Goal: Task Accomplishment & Management: Use online tool/utility

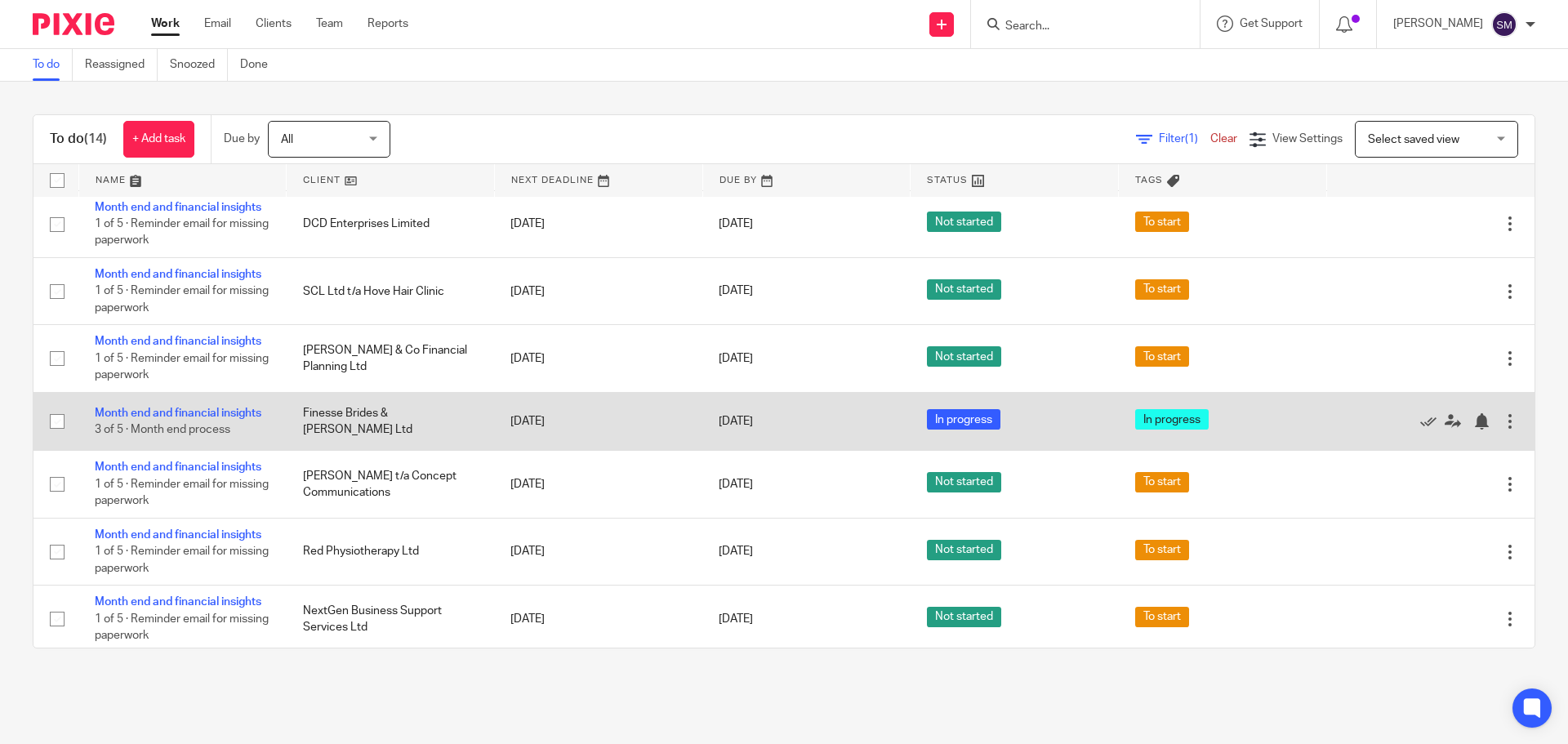
scroll to position [432, 0]
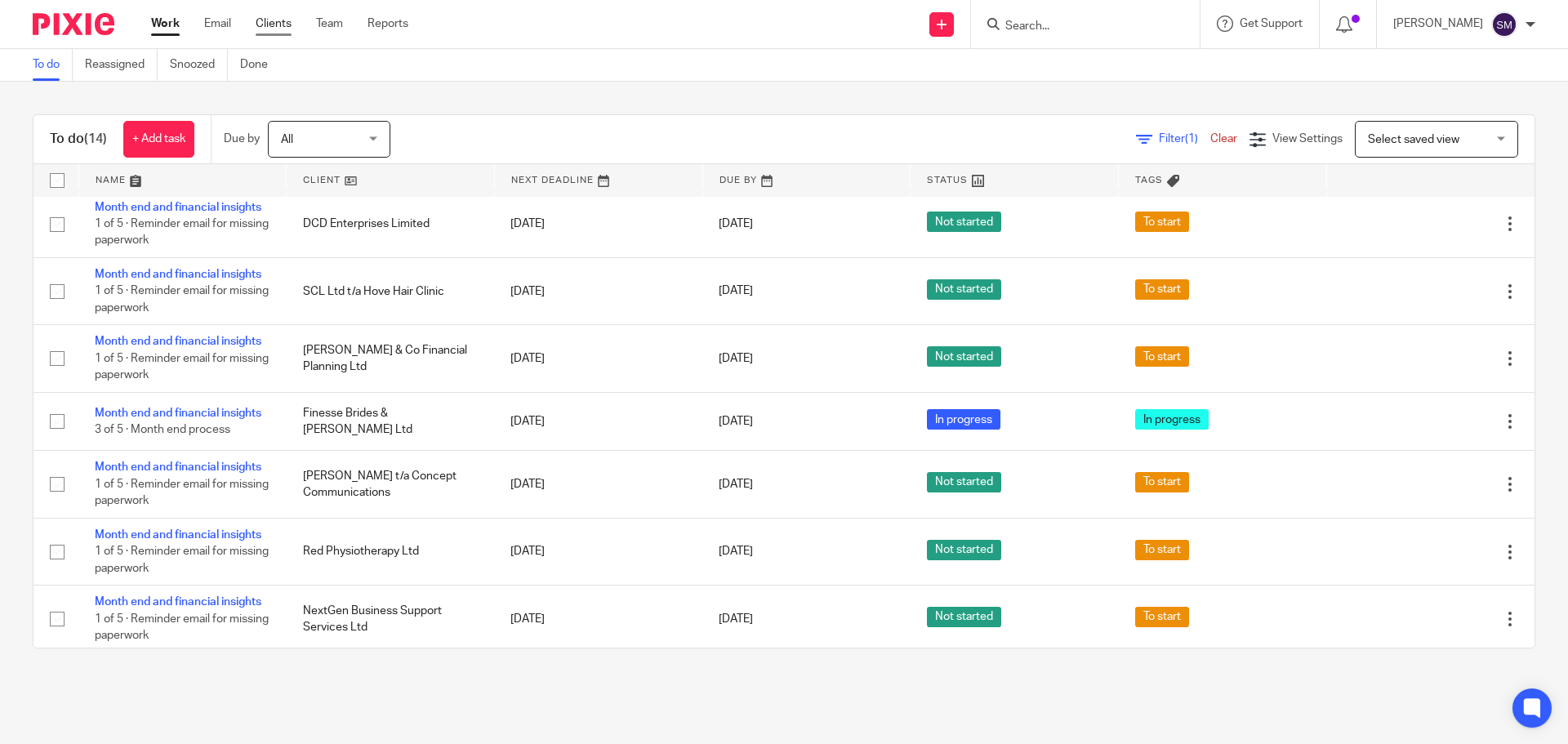
click at [286, 27] on link "Clients" at bounding box center [273, 24] width 36 height 16
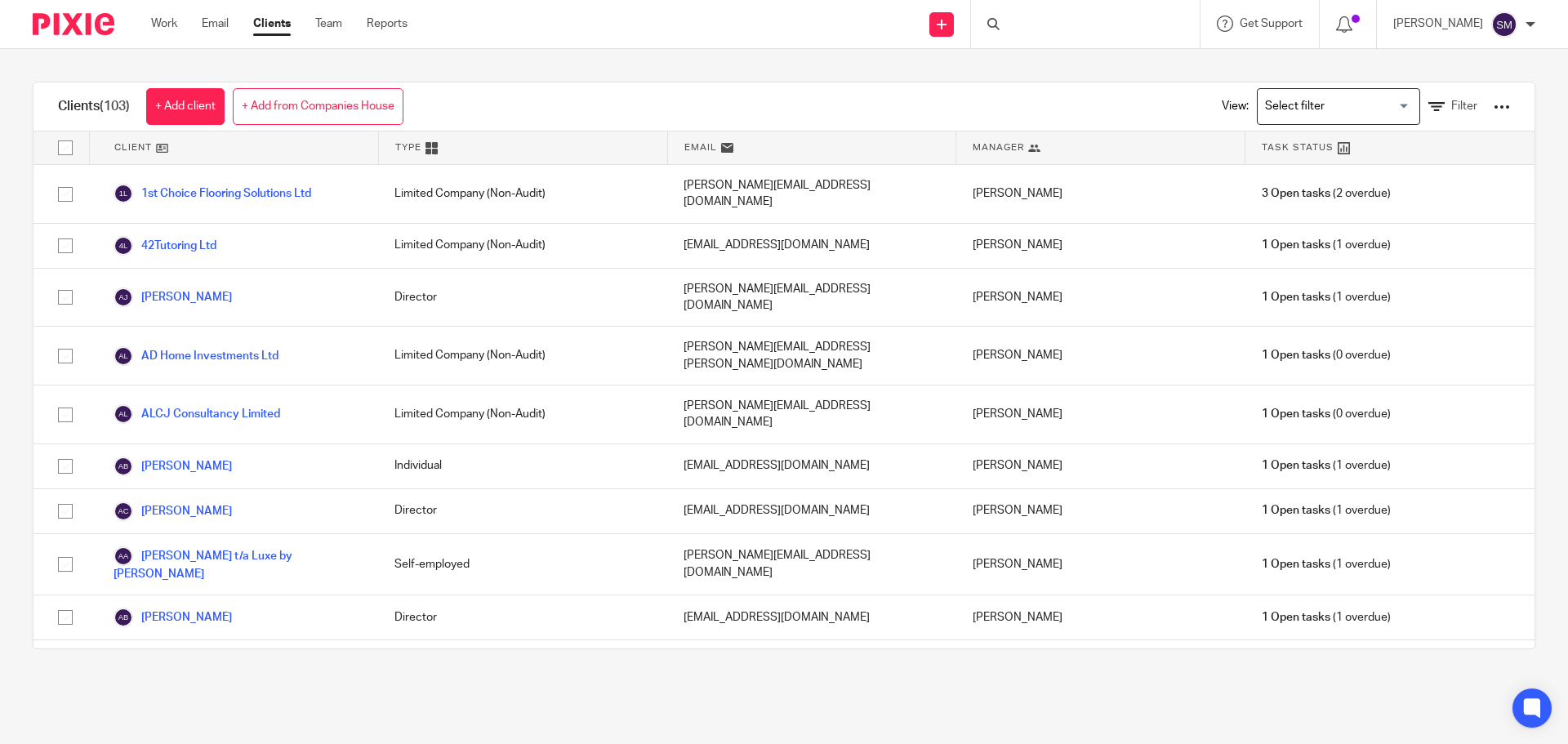
drag, startPoint x: 0, startPoint y: 0, endPoint x: 1055, endPoint y: 30, distance: 1055.4
click at [1055, 28] on div at bounding box center [1085, 24] width 229 height 48
click at [1009, 33] on input "Search" at bounding box center [1076, 26] width 147 height 15
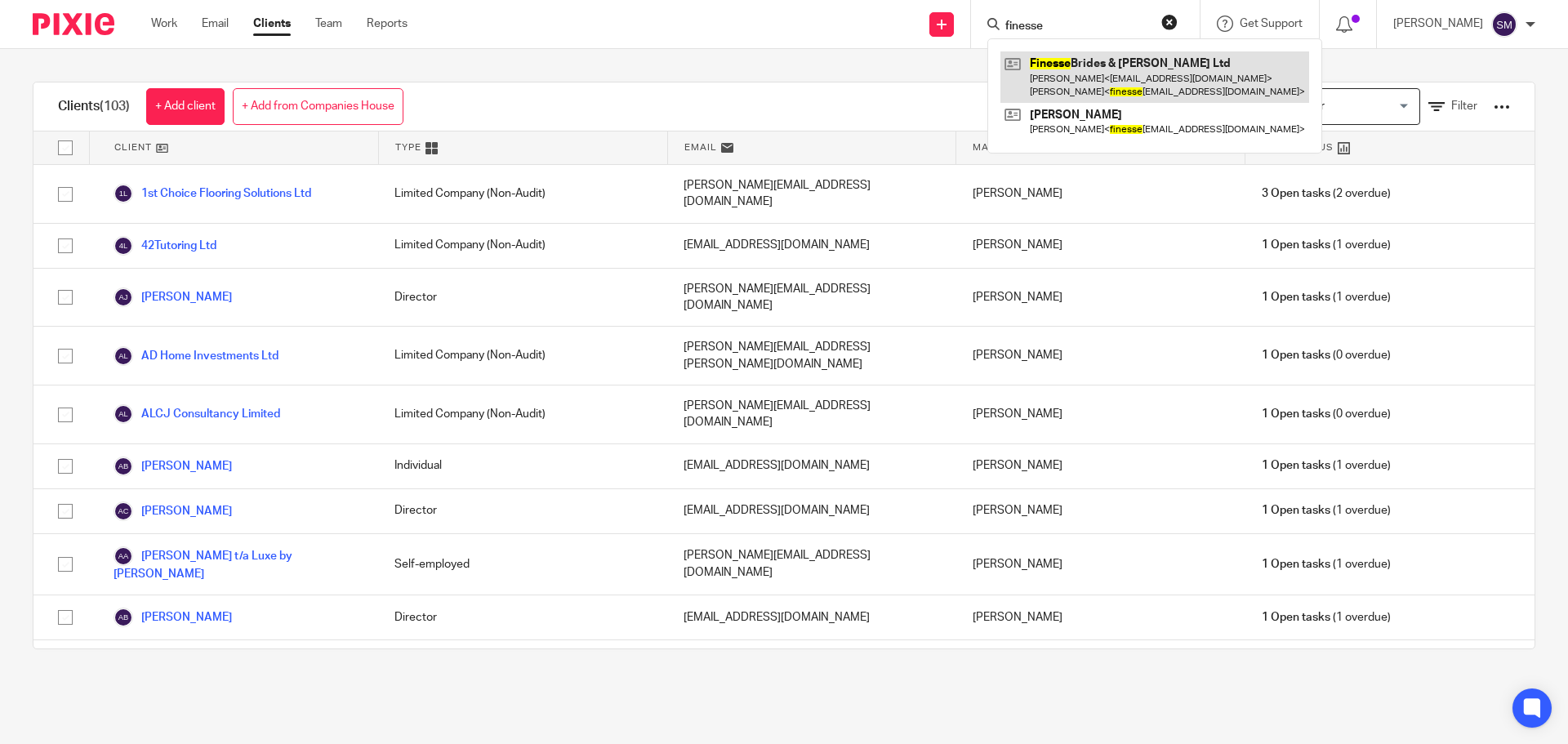
type input "finesse"
drag, startPoint x: 1075, startPoint y: 65, endPoint x: 1106, endPoint y: 55, distance: 32.6
click at [1075, 67] on link at bounding box center [1155, 77] width 308 height 51
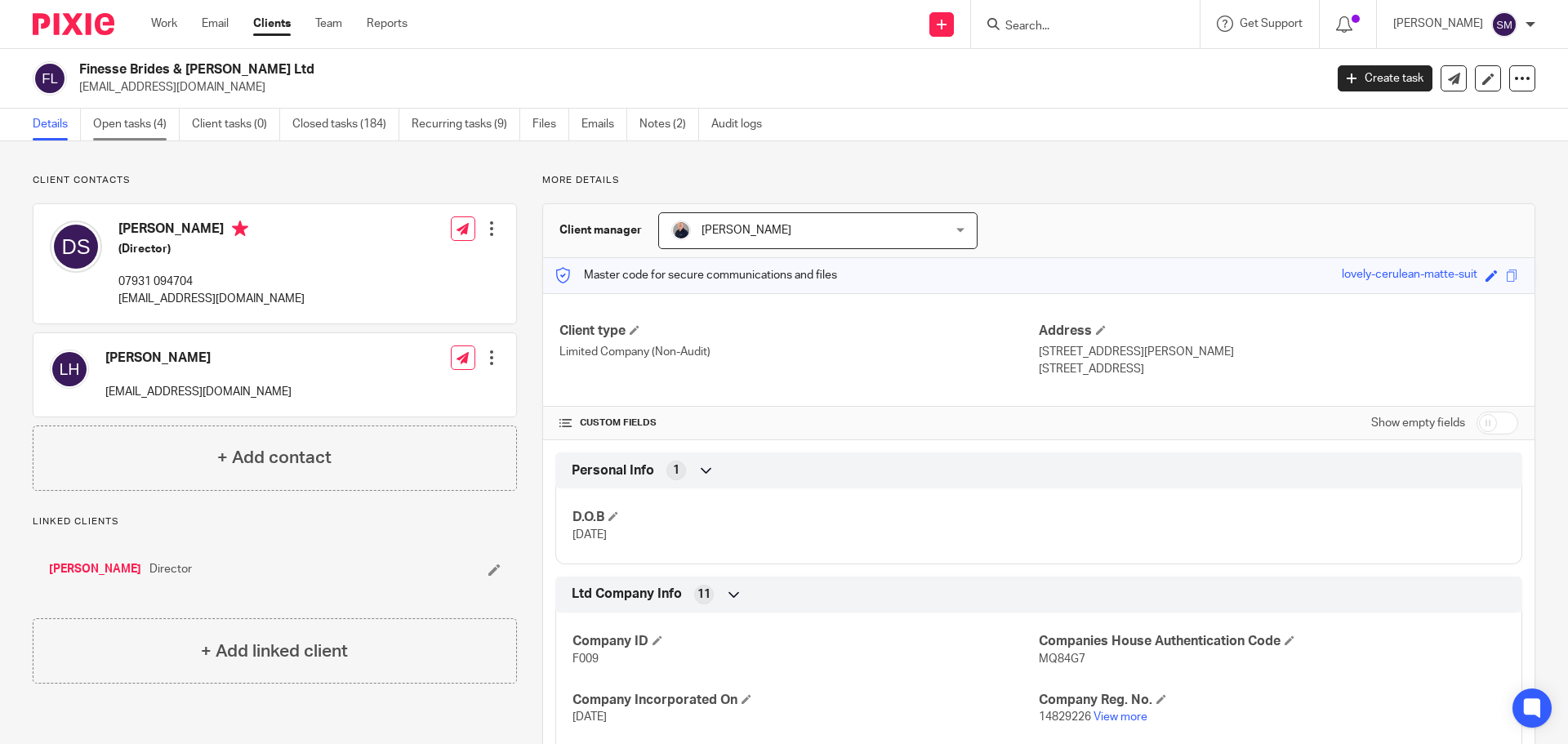
click at [154, 126] on link "Open tasks (4)" at bounding box center [136, 124] width 87 height 32
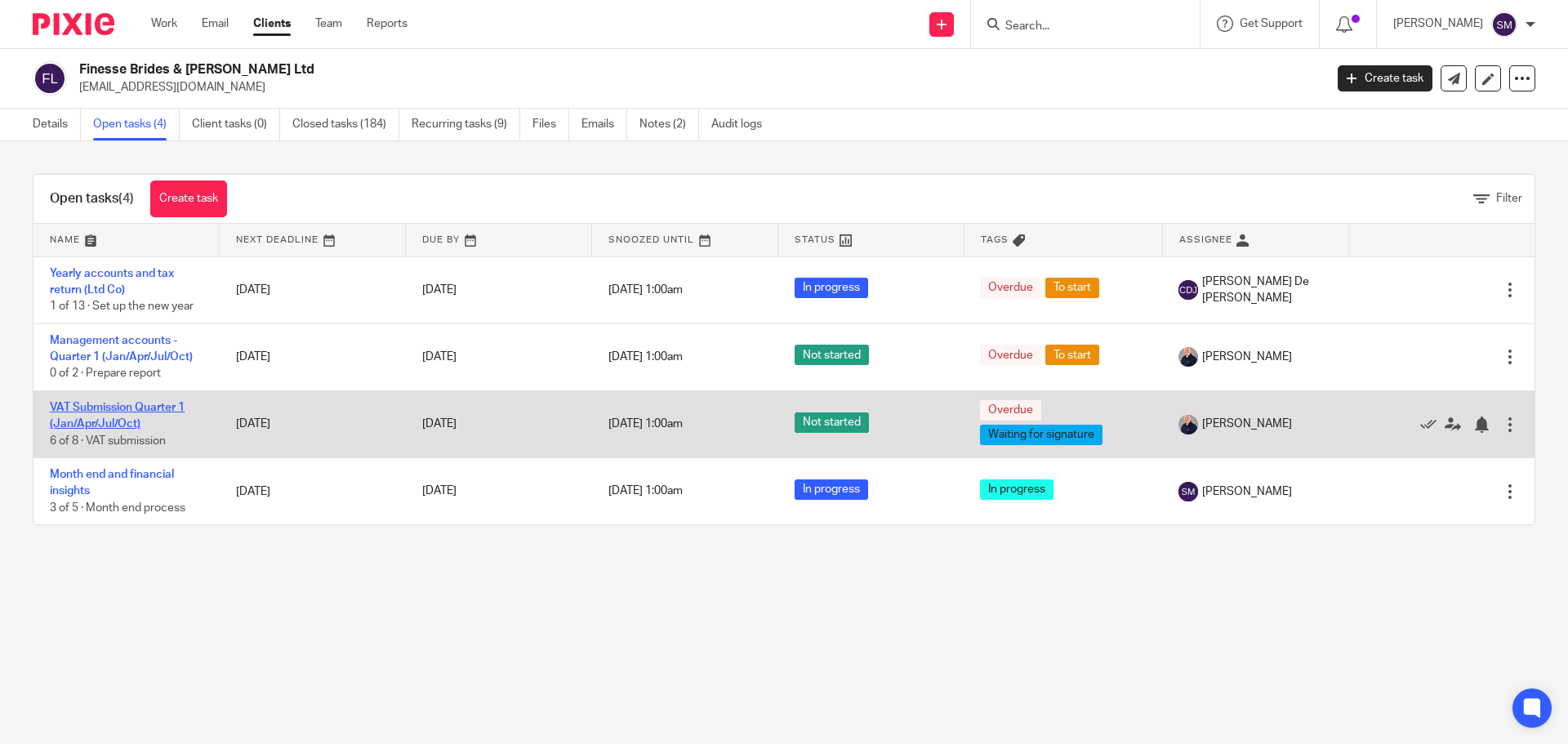
click at [99, 420] on link "VAT Submission Quarter 1 (Jan/Apr/Jul/Oct)" at bounding box center [118, 415] width 135 height 27
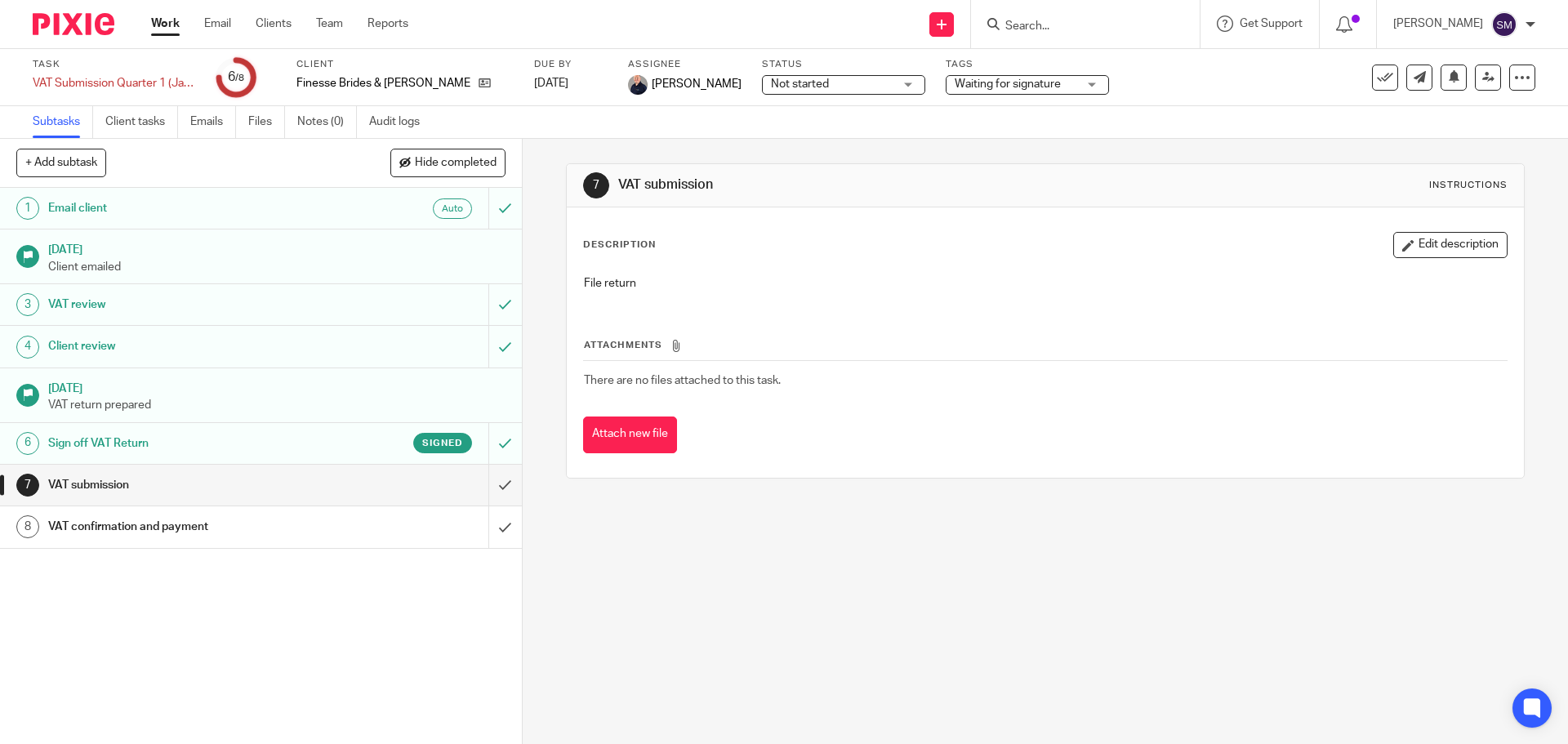
click at [124, 402] on p "VAT return prepared" at bounding box center [276, 405] width 457 height 16
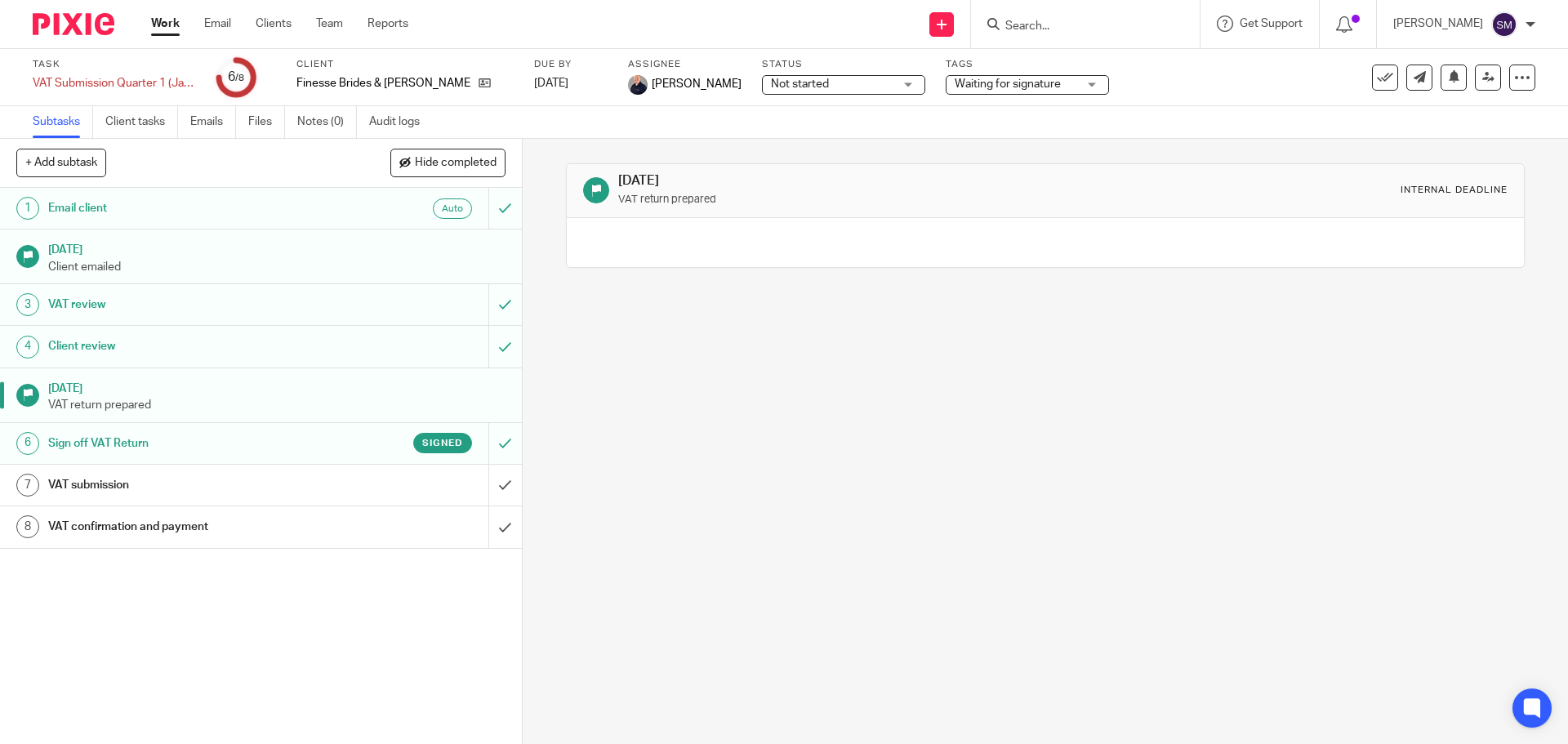
click at [118, 440] on h1 "Sign off VAT Return" at bounding box center [190, 443] width 283 height 25
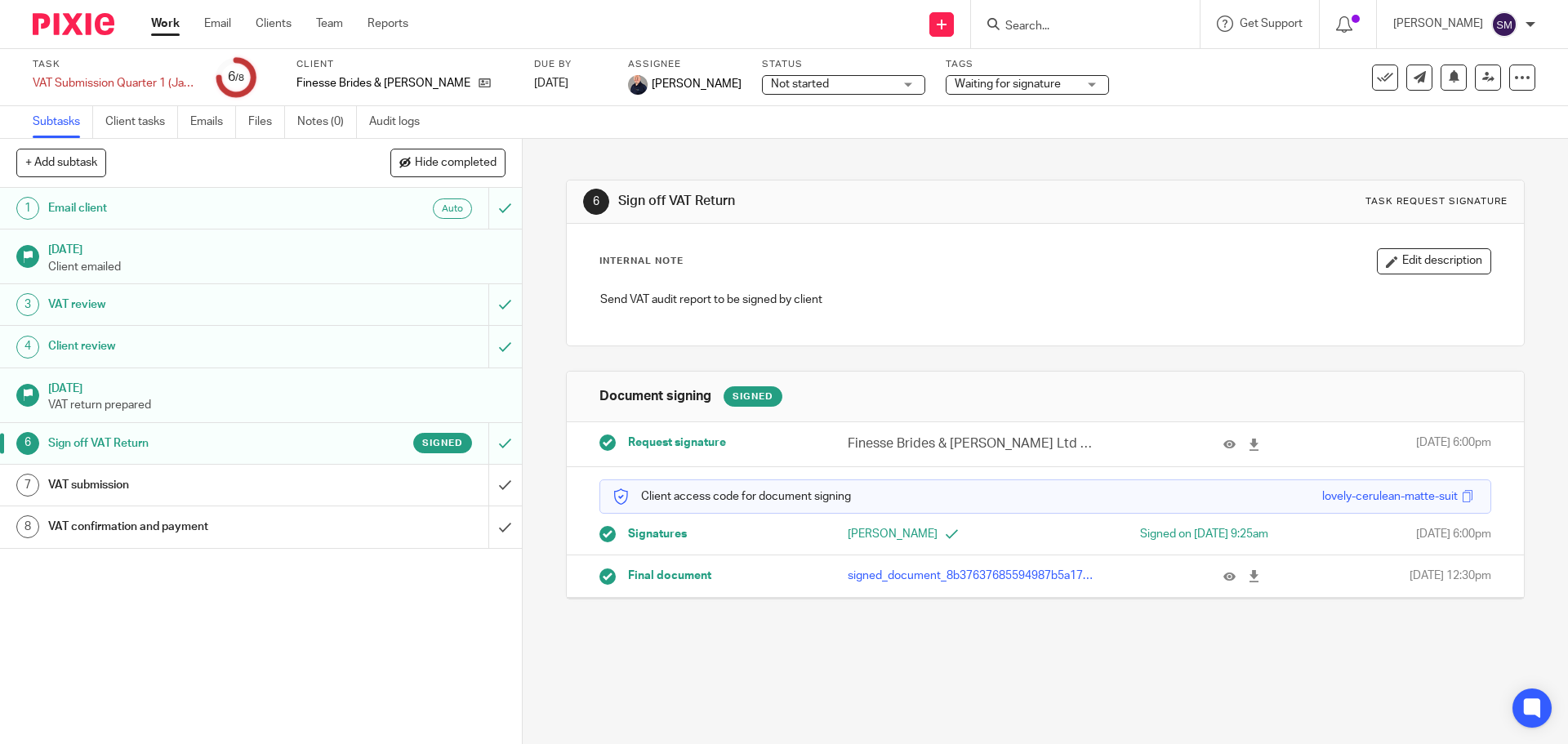
click at [1005, 570] on p "signed_document_8b37637685594987b5a1786f8274f6d2.pdf" at bounding box center [971, 575] width 246 height 16
click at [1223, 571] on icon at bounding box center [1229, 575] width 12 height 12
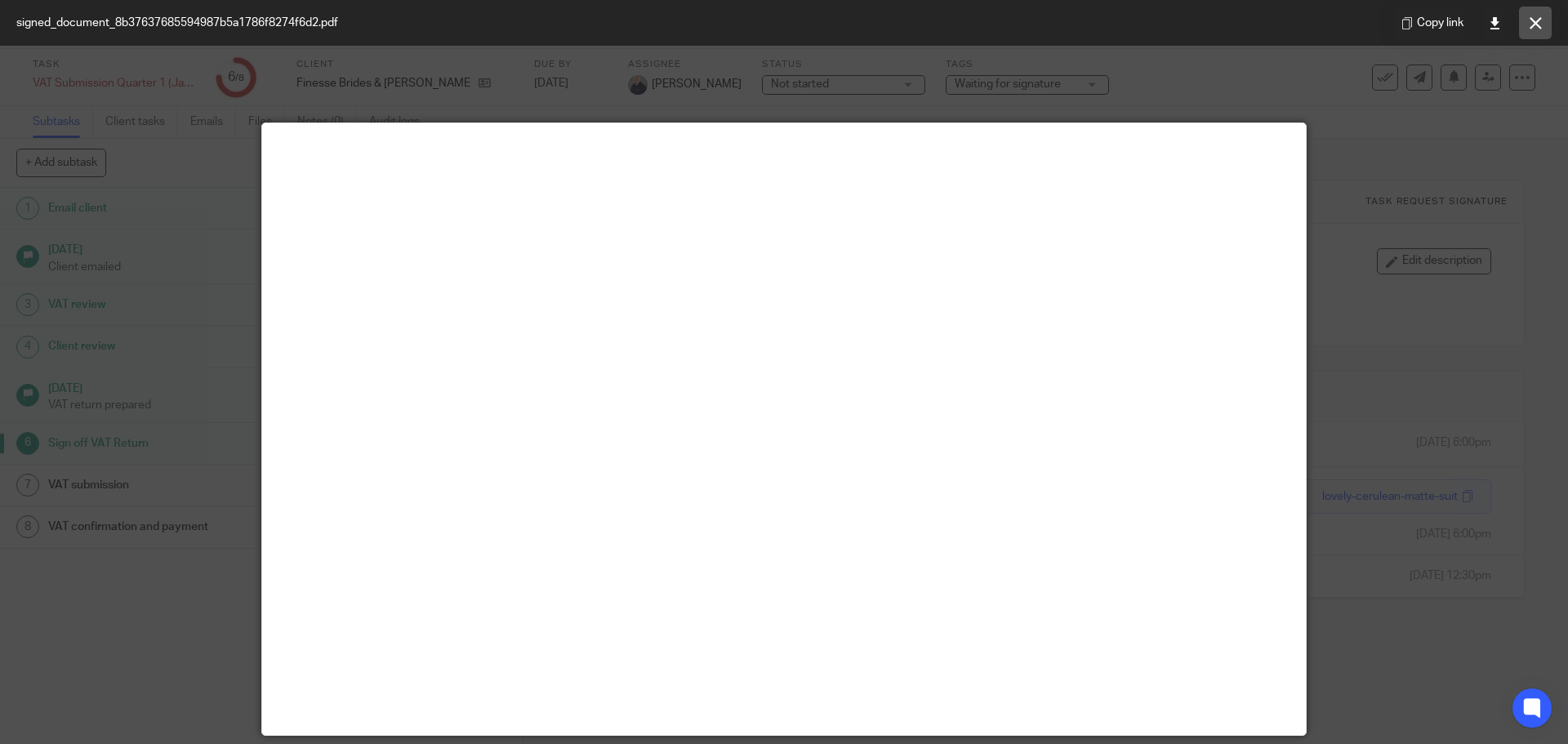
click at [1546, 24] on button at bounding box center [1535, 23] width 33 height 33
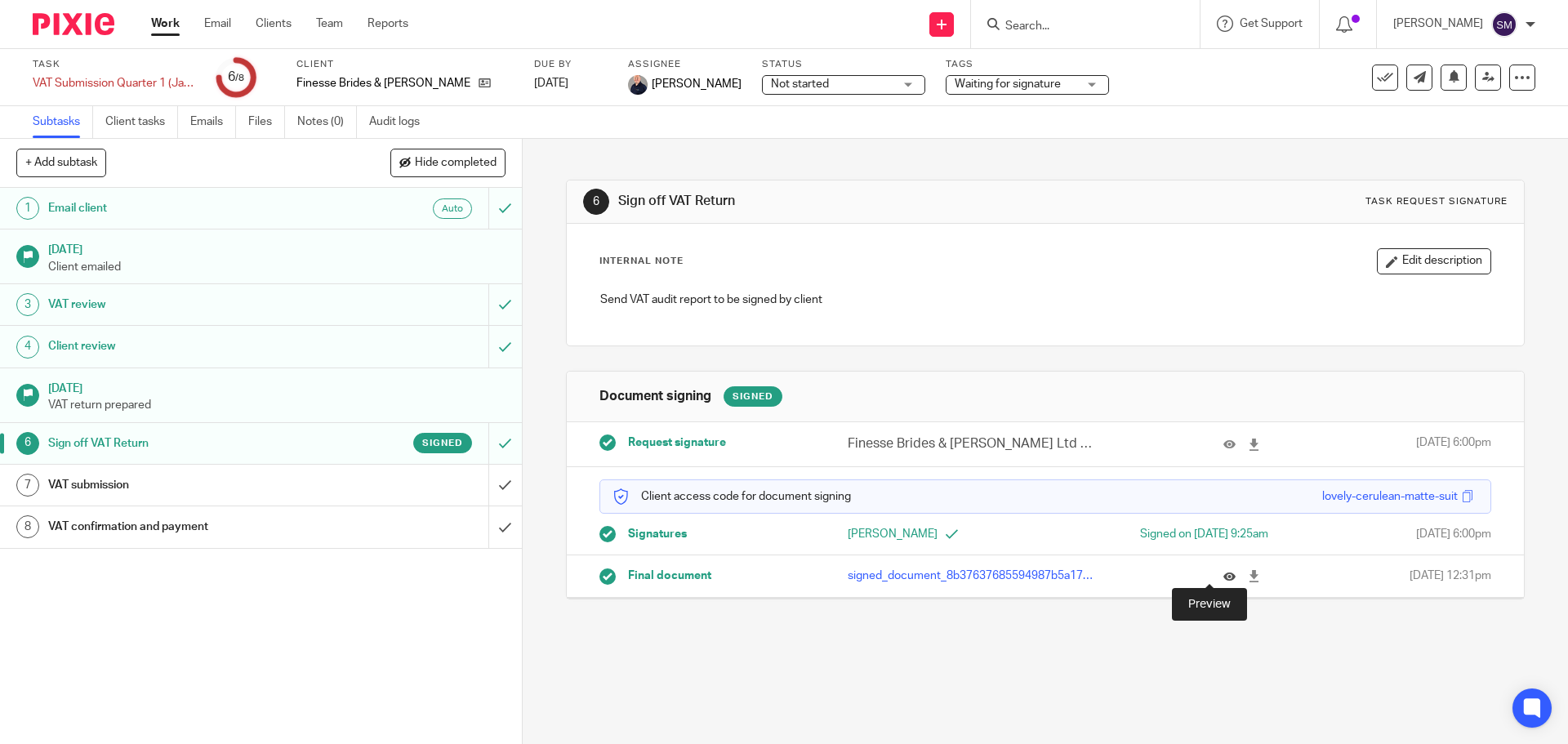
click at [1223, 571] on icon at bounding box center [1229, 575] width 12 height 12
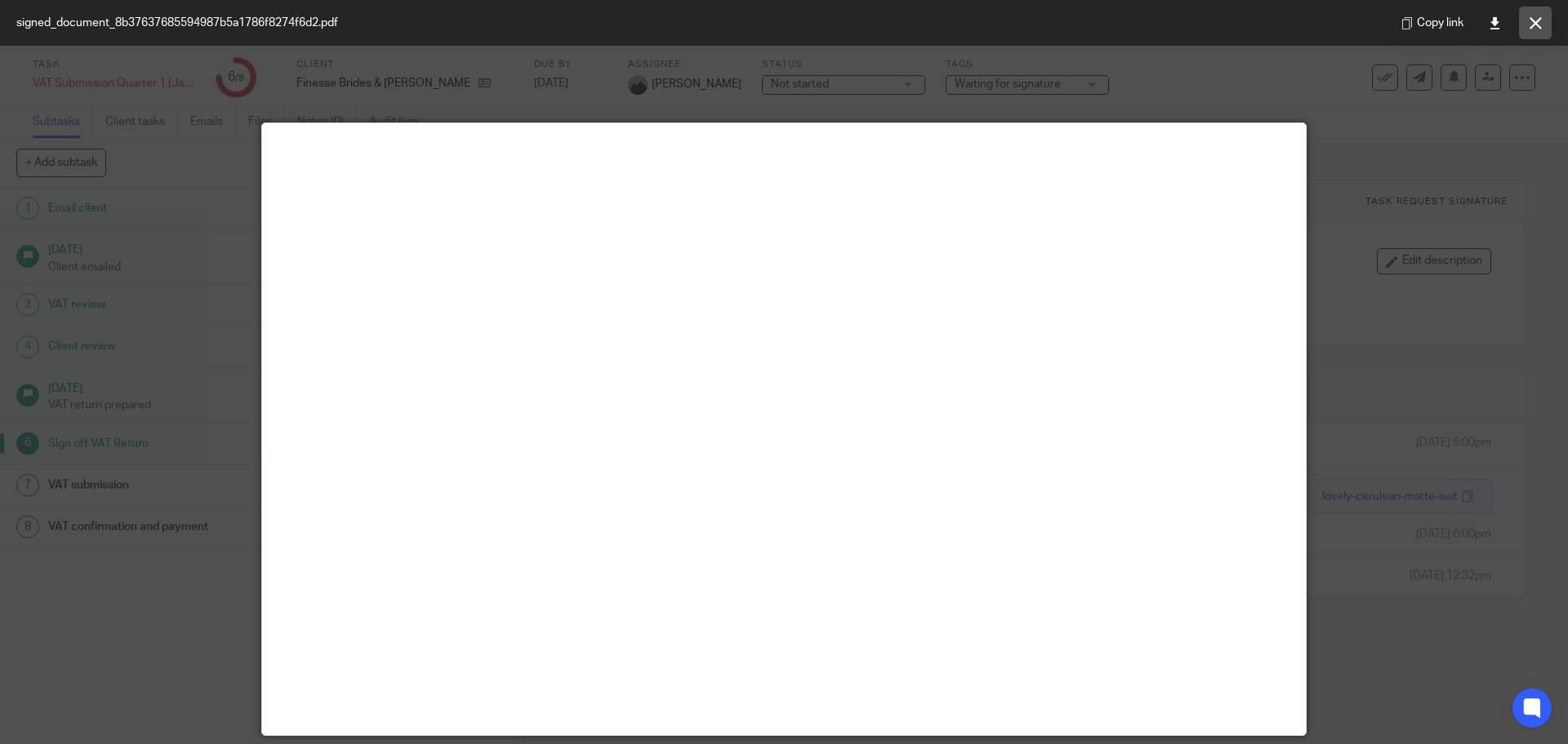
click at [1531, 28] on icon at bounding box center [1535, 23] width 12 height 12
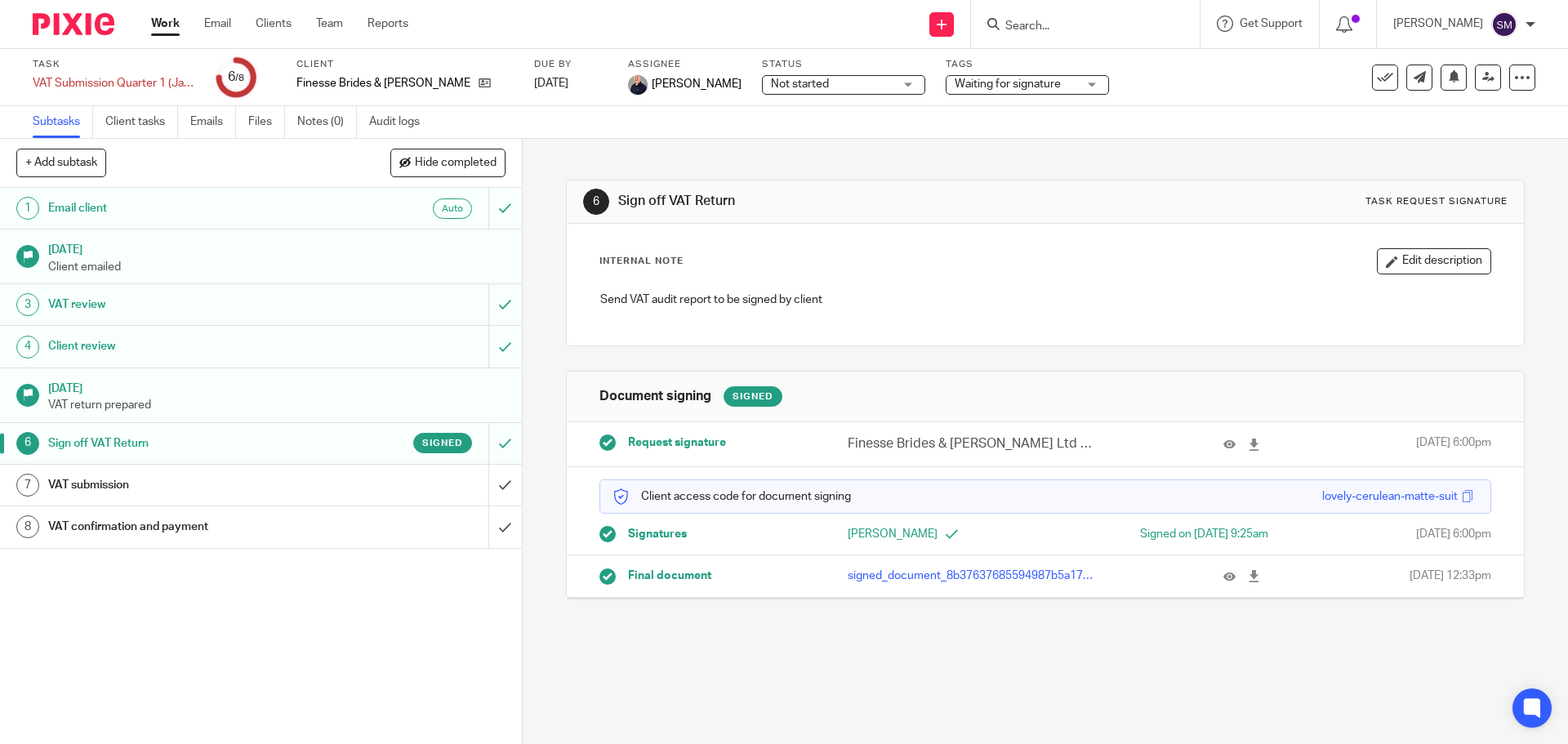
click at [172, 20] on link "Work" at bounding box center [165, 24] width 28 height 16
